Goal: Communication & Community: Participate in discussion

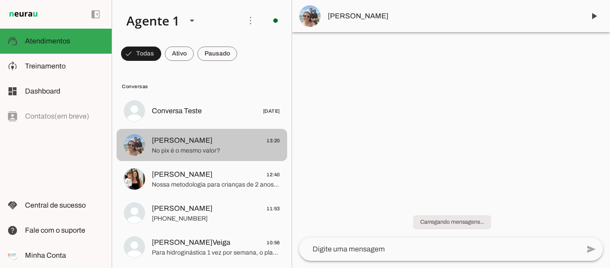
click at [220, 138] on span "[PERSON_NAME] 13:20" at bounding box center [216, 140] width 128 height 11
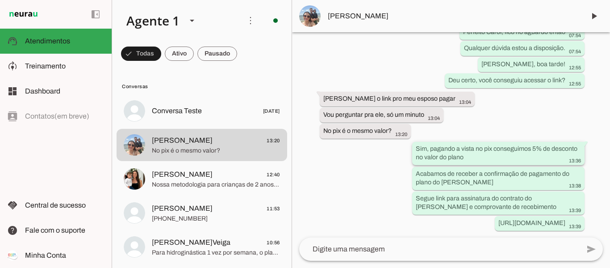
scroll to position [3050, 0]
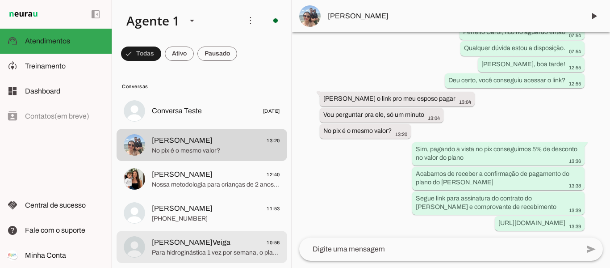
click at [226, 250] on span "Para hidroginástica 1 vez por semana, o plano anual custa 12x de R$ 215,00; o s…" at bounding box center [216, 252] width 128 height 9
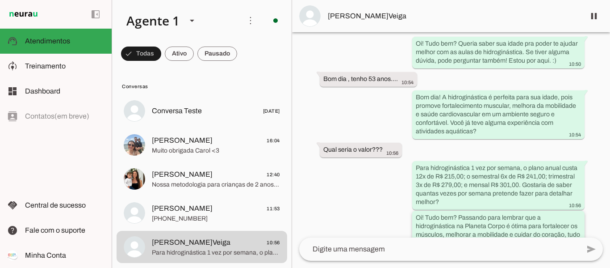
scroll to position [279, 0]
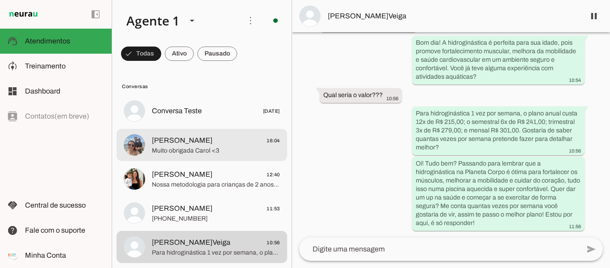
click at [220, 144] on span "[PERSON_NAME] 16:04" at bounding box center [216, 140] width 128 height 11
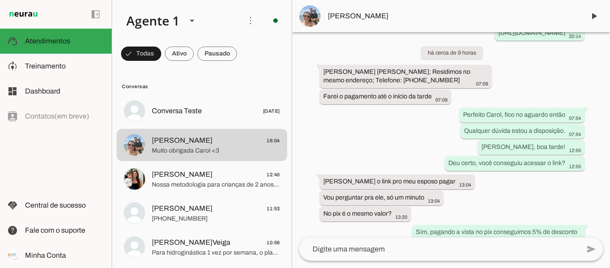
scroll to position [2959, 0]
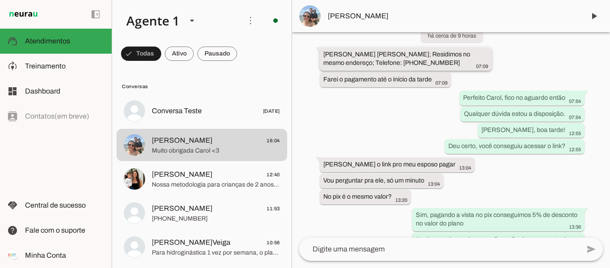
drag, startPoint x: 378, startPoint y: 51, endPoint x: 404, endPoint y: 51, distance: 25.9
click at [0, 0] on slot "[PERSON_NAME] [PERSON_NAME]; Residimos no mesmo endereço; Telefone: [PHONE_NUMB…" at bounding box center [0, 0] width 0 height 0
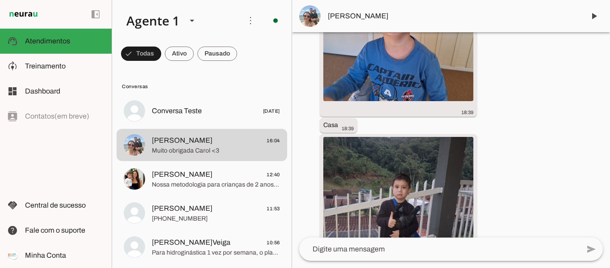
scroll to position [2285, 0]
